Goal: Register for event/course

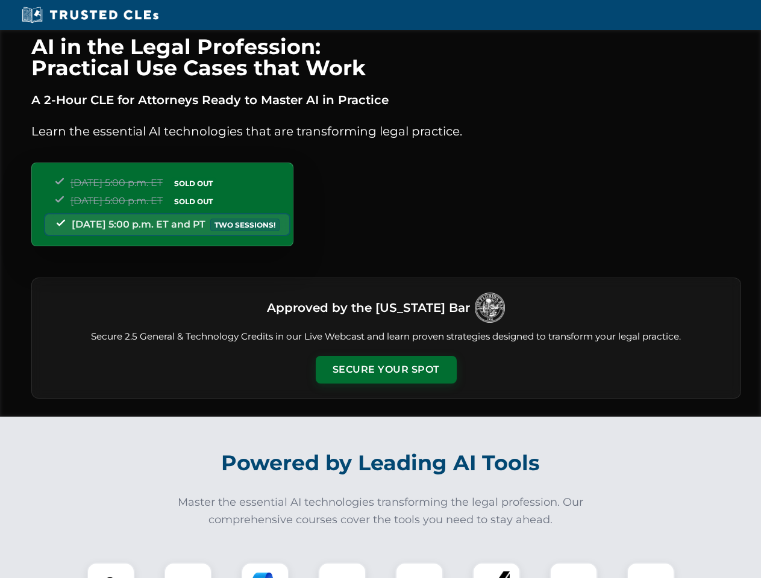
click at [385, 370] on button "Secure Your Spot" at bounding box center [386, 370] width 141 height 28
click at [111, 570] on img at bounding box center [110, 586] width 35 height 35
click at [188, 570] on div at bounding box center [188, 586] width 48 height 48
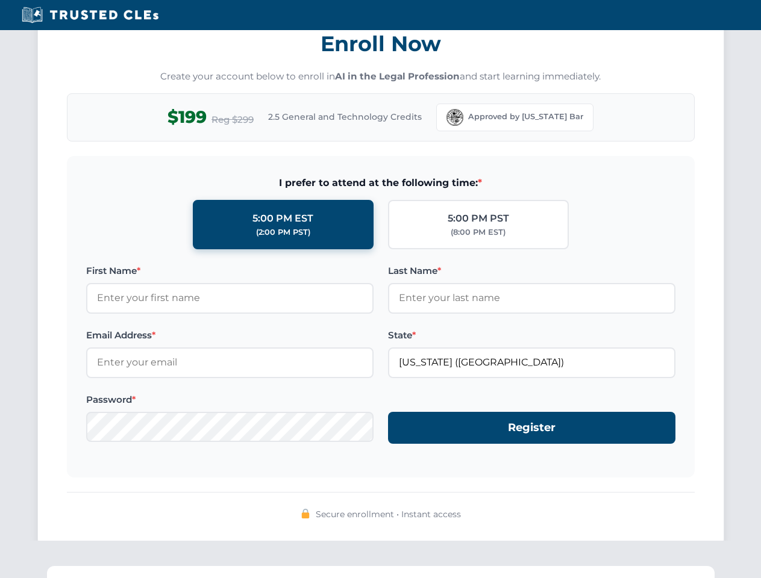
scroll to position [1182, 0]
